Goal: Information Seeking & Learning: Learn about a topic

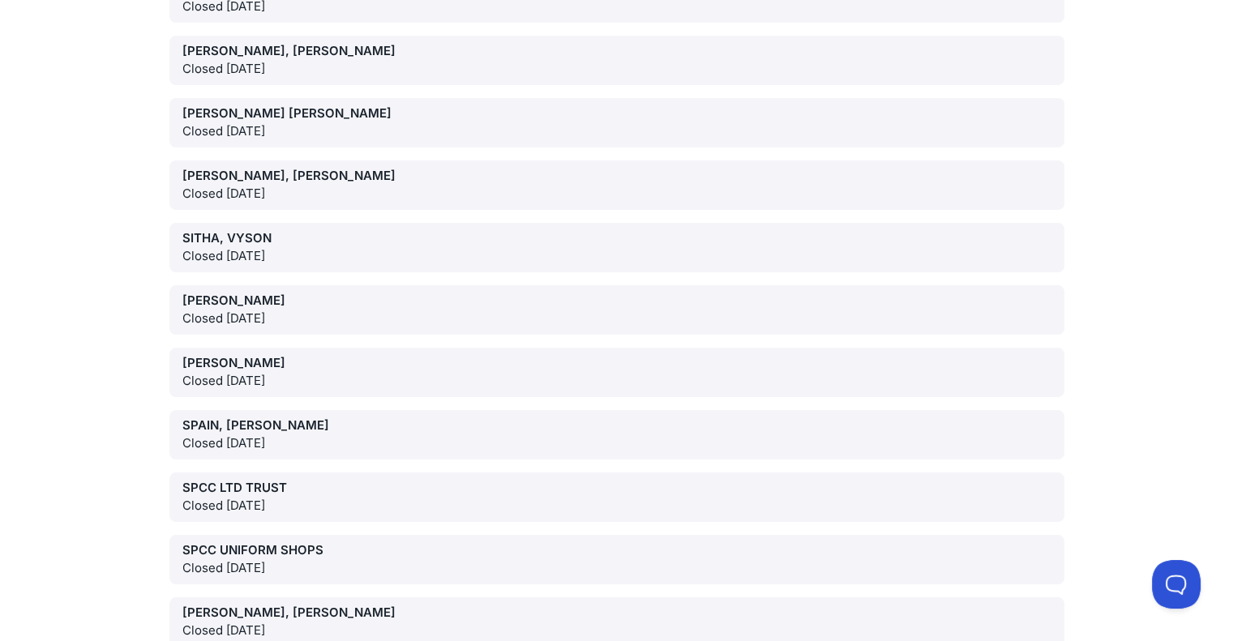
scroll to position [66248, 0]
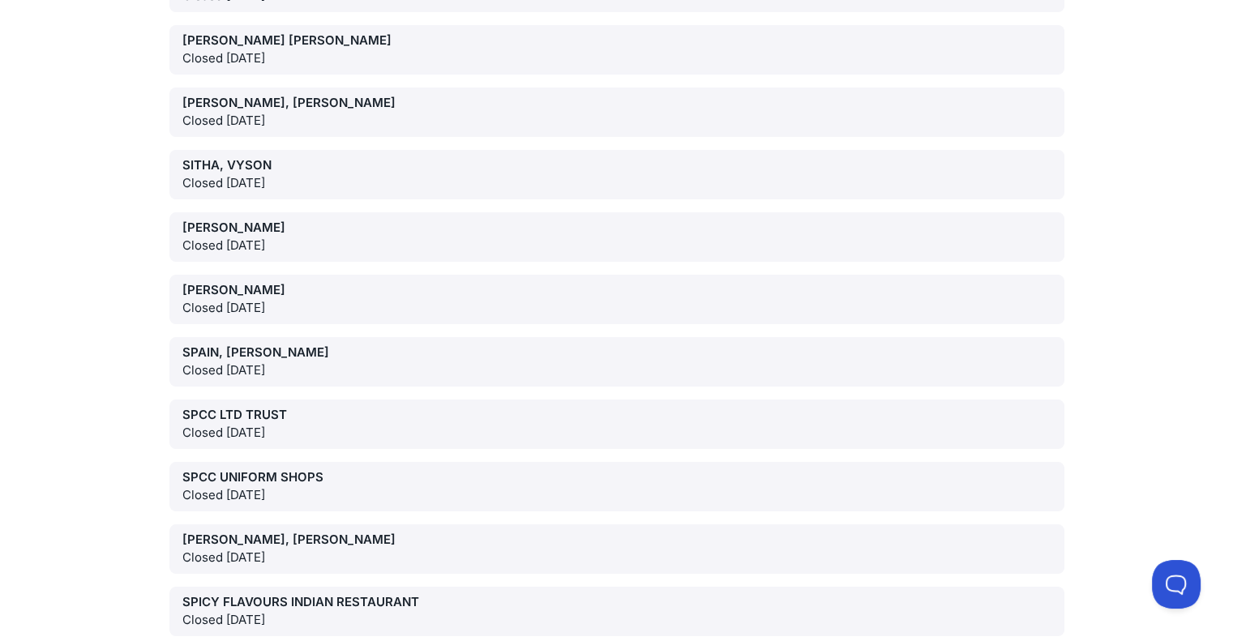
drag, startPoint x: 1237, startPoint y: 22, endPoint x: 31, endPoint y: 45, distance: 1206.7
drag, startPoint x: 1237, startPoint y: 607, endPoint x: 314, endPoint y: 495, distance: 930.3
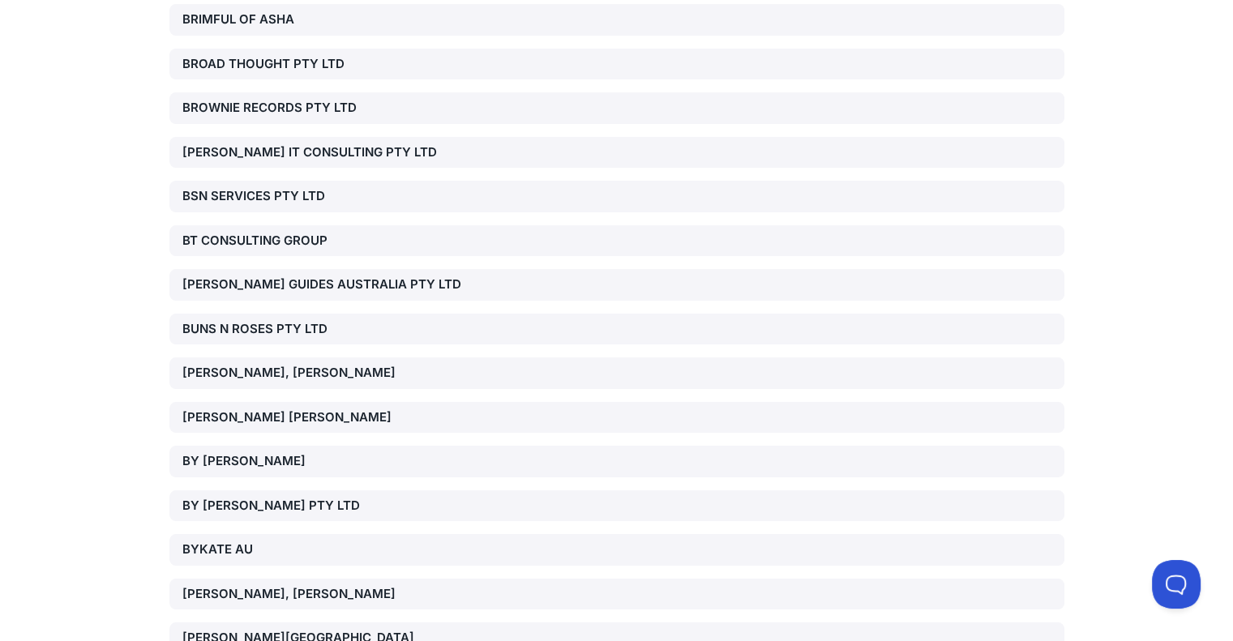
scroll to position [8693, 0]
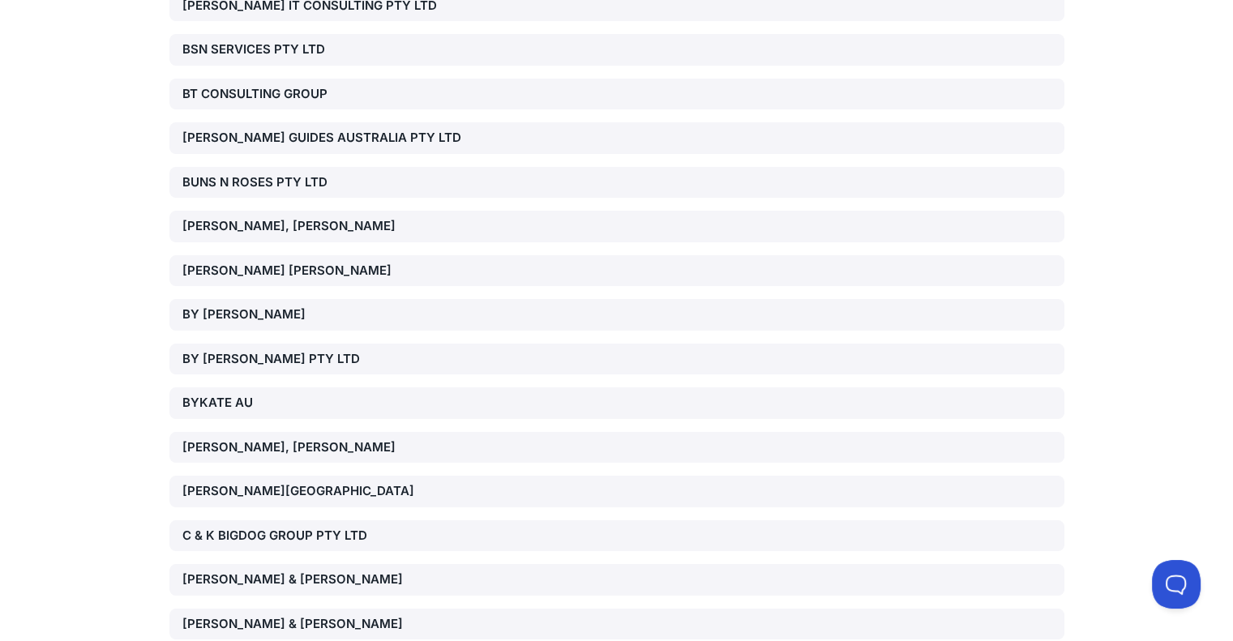
click at [349, 262] on div "[PERSON_NAME] [PERSON_NAME]" at bounding box center [324, 271] width 285 height 19
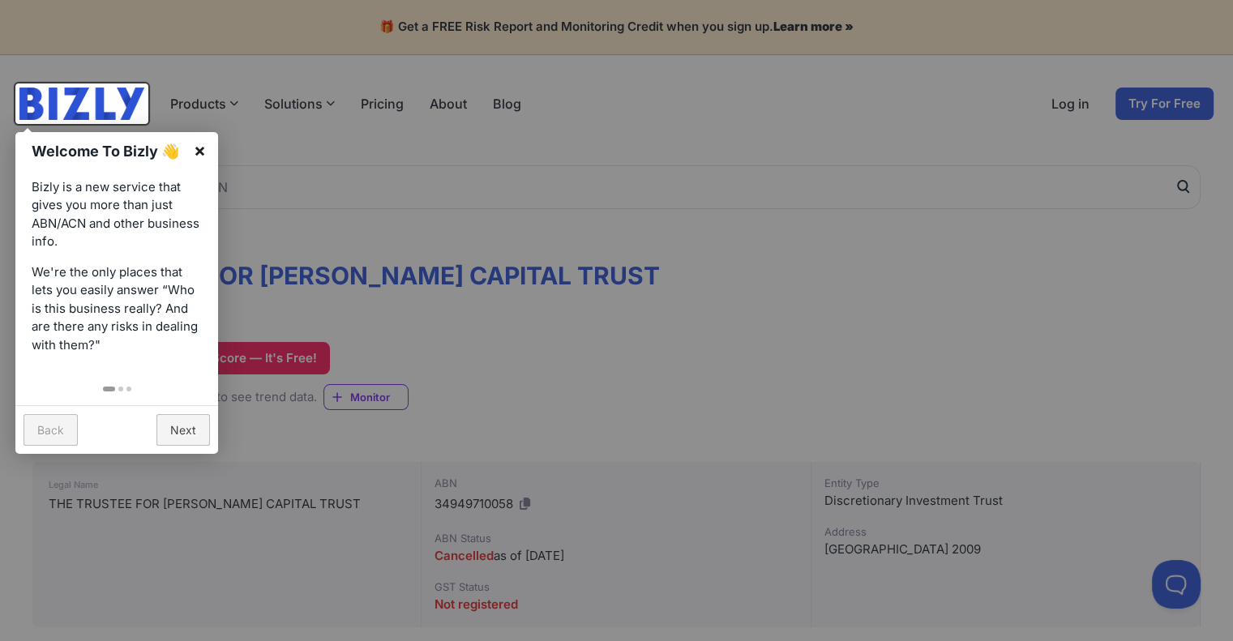
click at [195, 152] on link "×" at bounding box center [200, 150] width 36 height 36
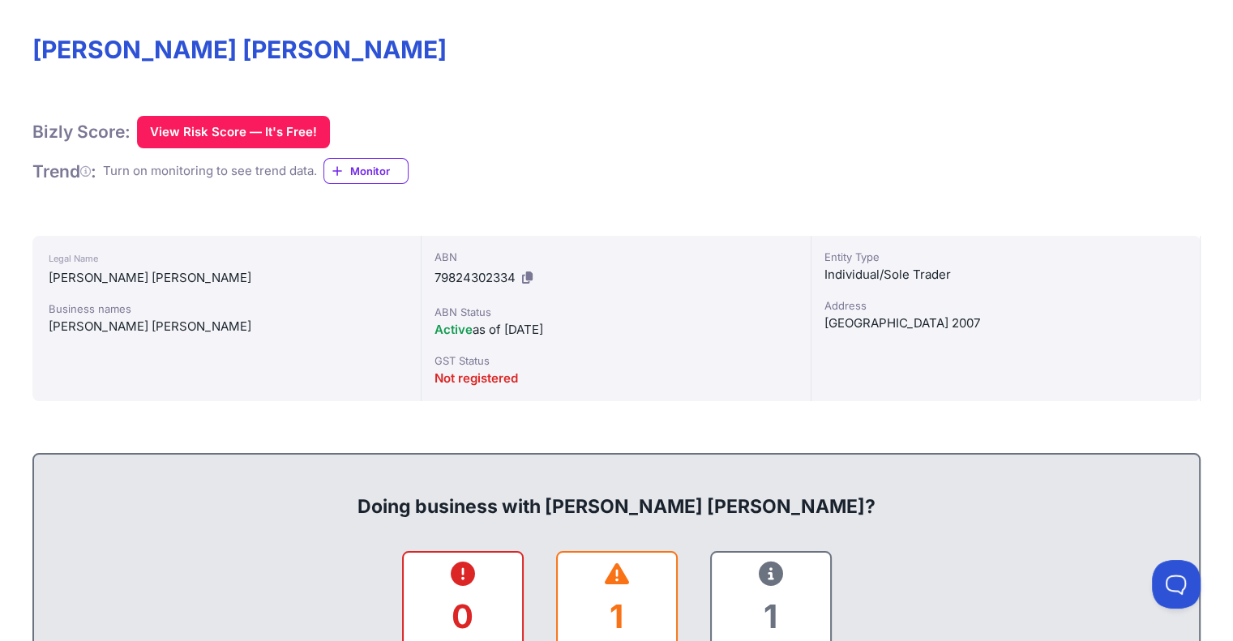
scroll to position [235, 0]
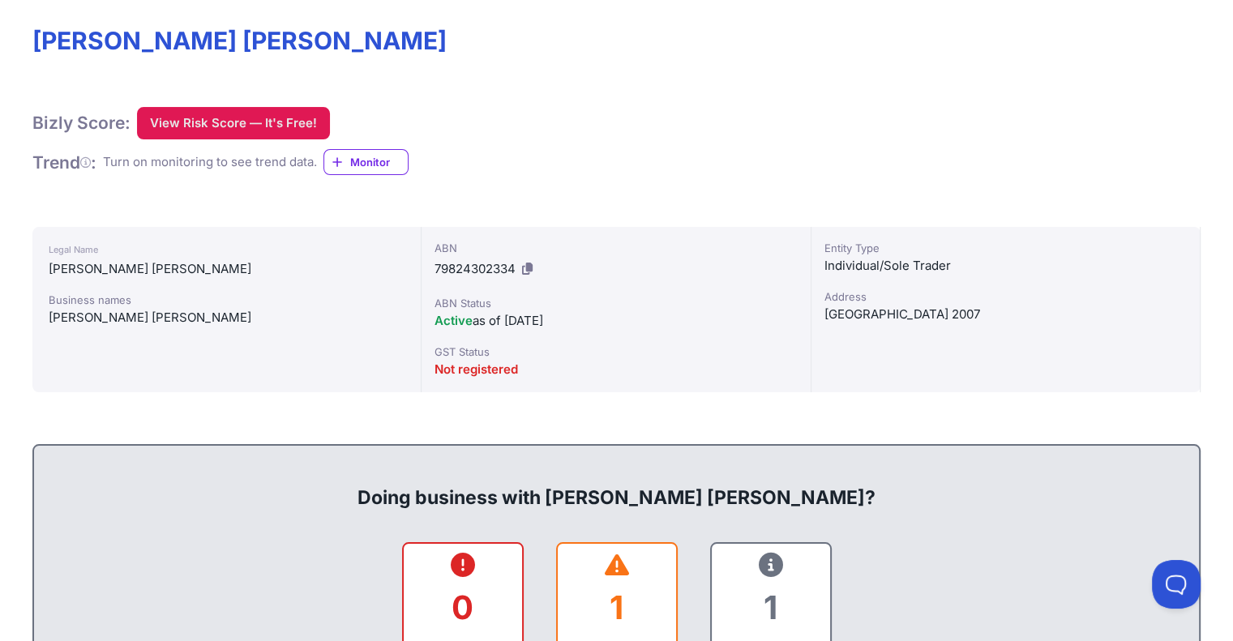
click at [266, 121] on button "View Risk Score — It's Free!" at bounding box center [233, 123] width 193 height 32
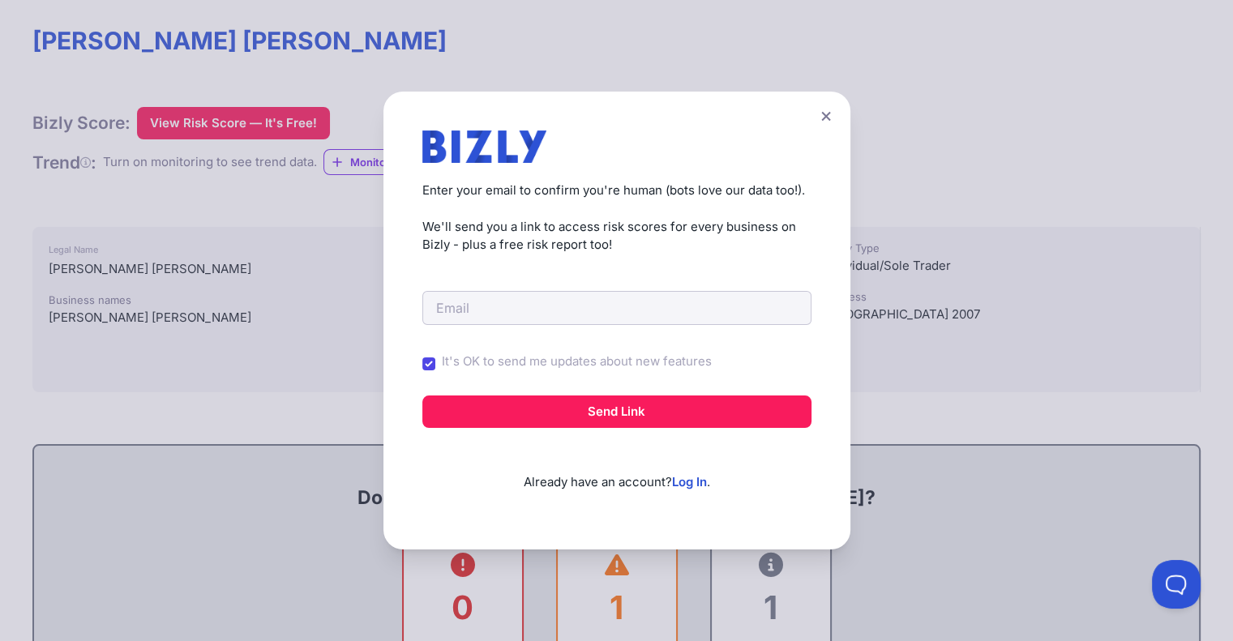
click at [354, 284] on div "Create a Free Account to View Risk Scores Get instant access to risk scores for…" at bounding box center [616, 320] width 1233 height 641
click at [824, 114] on button at bounding box center [826, 117] width 23 height 24
